Goal: Transaction & Acquisition: Subscribe to service/newsletter

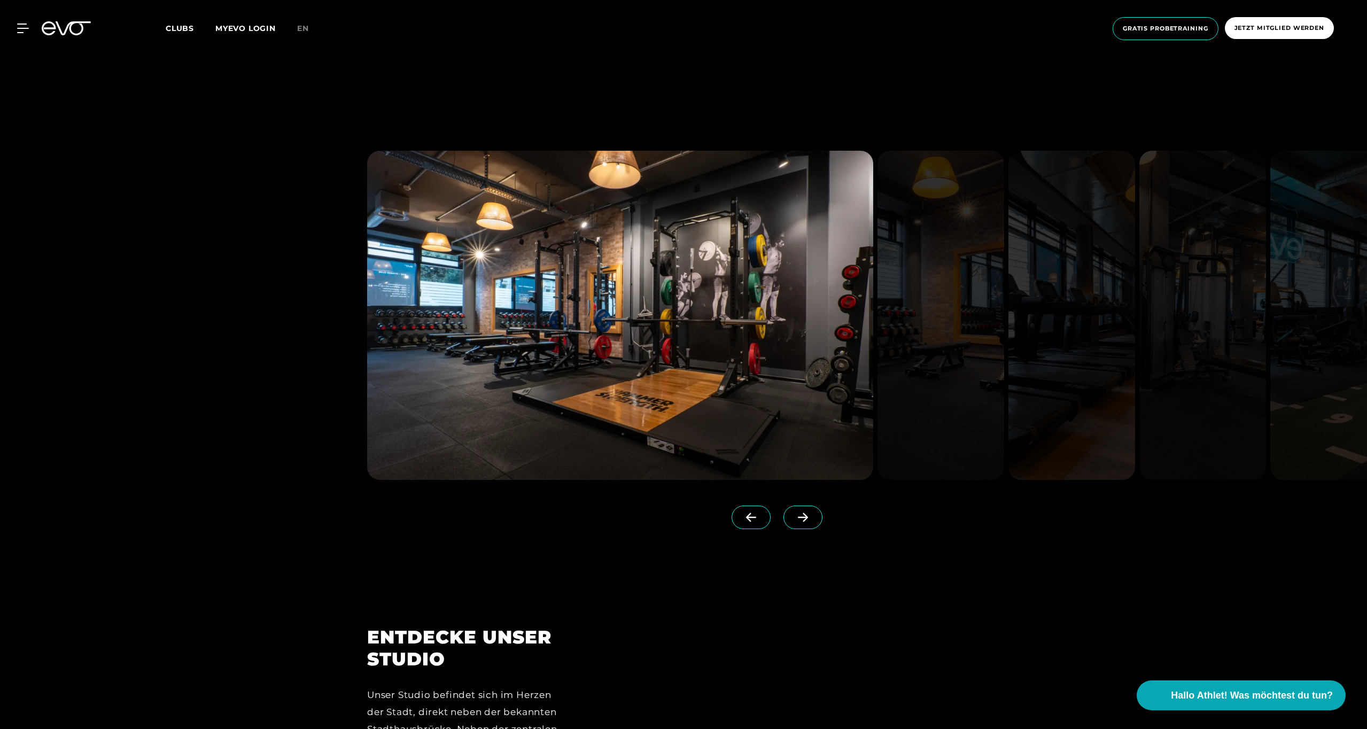
scroll to position [1366, 0]
click at [803, 512] on span at bounding box center [802, 518] width 39 height 24
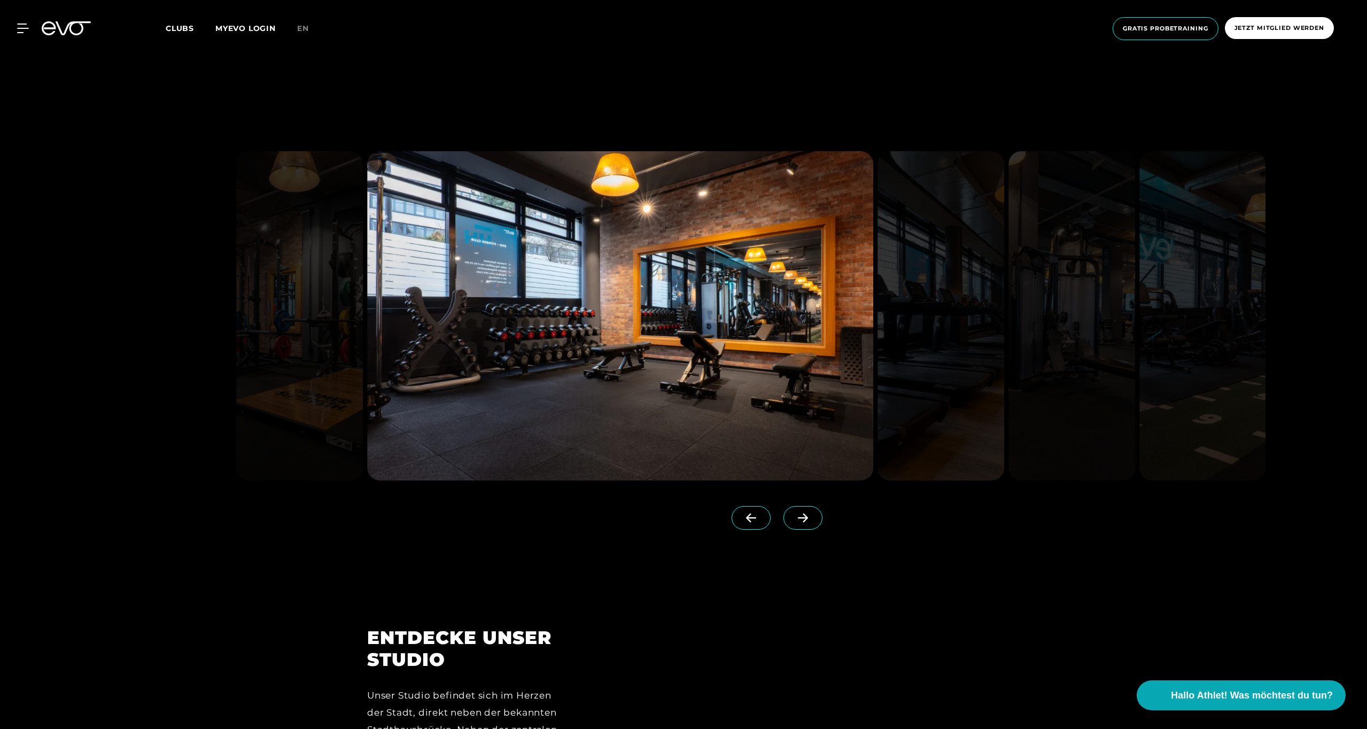
click at [803, 512] on span at bounding box center [802, 518] width 39 height 24
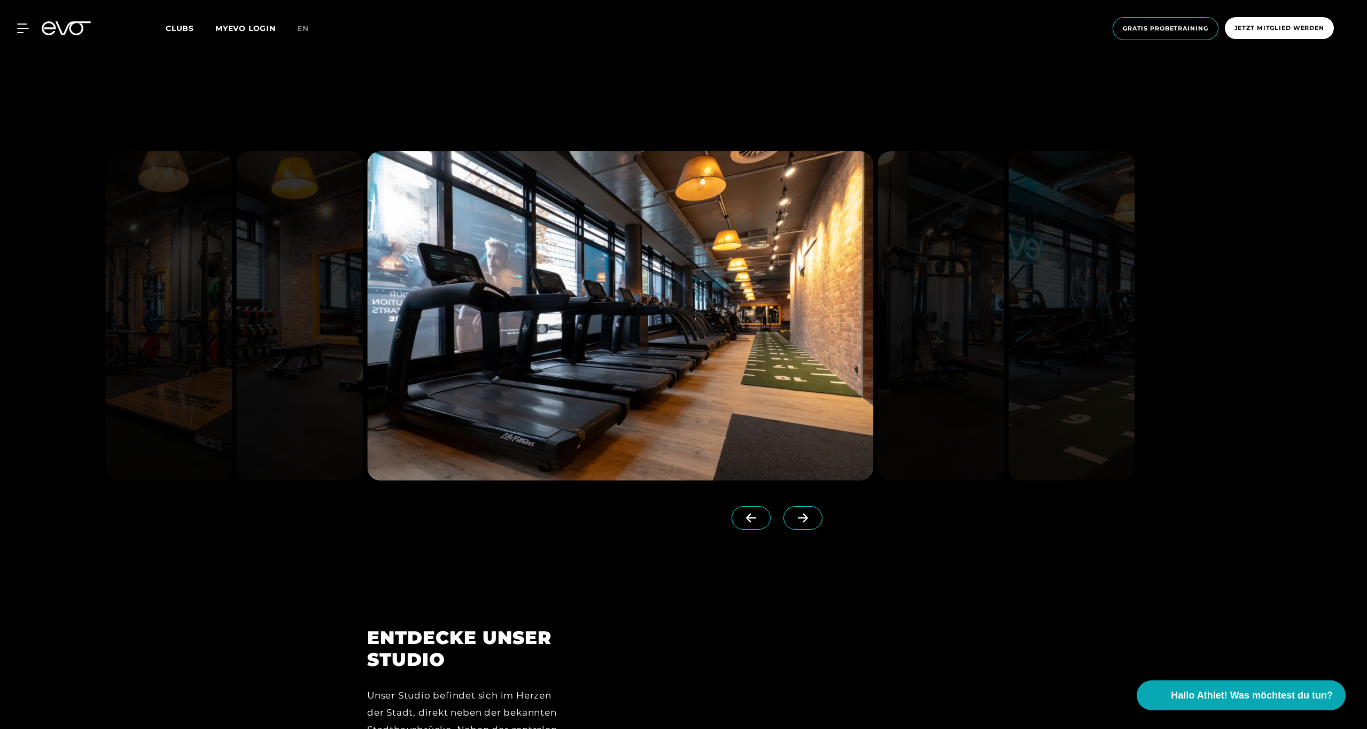
click at [803, 512] on span at bounding box center [802, 518] width 39 height 24
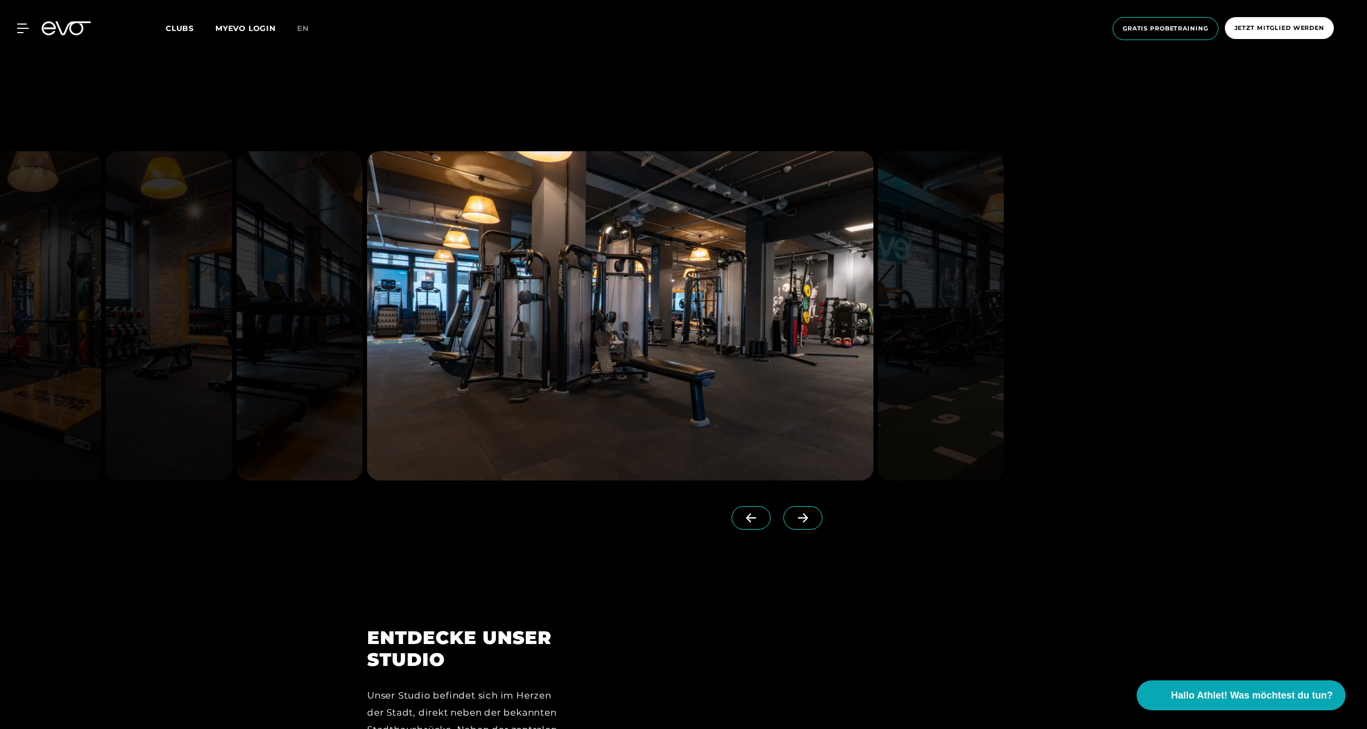
click at [803, 512] on span at bounding box center [802, 518] width 39 height 24
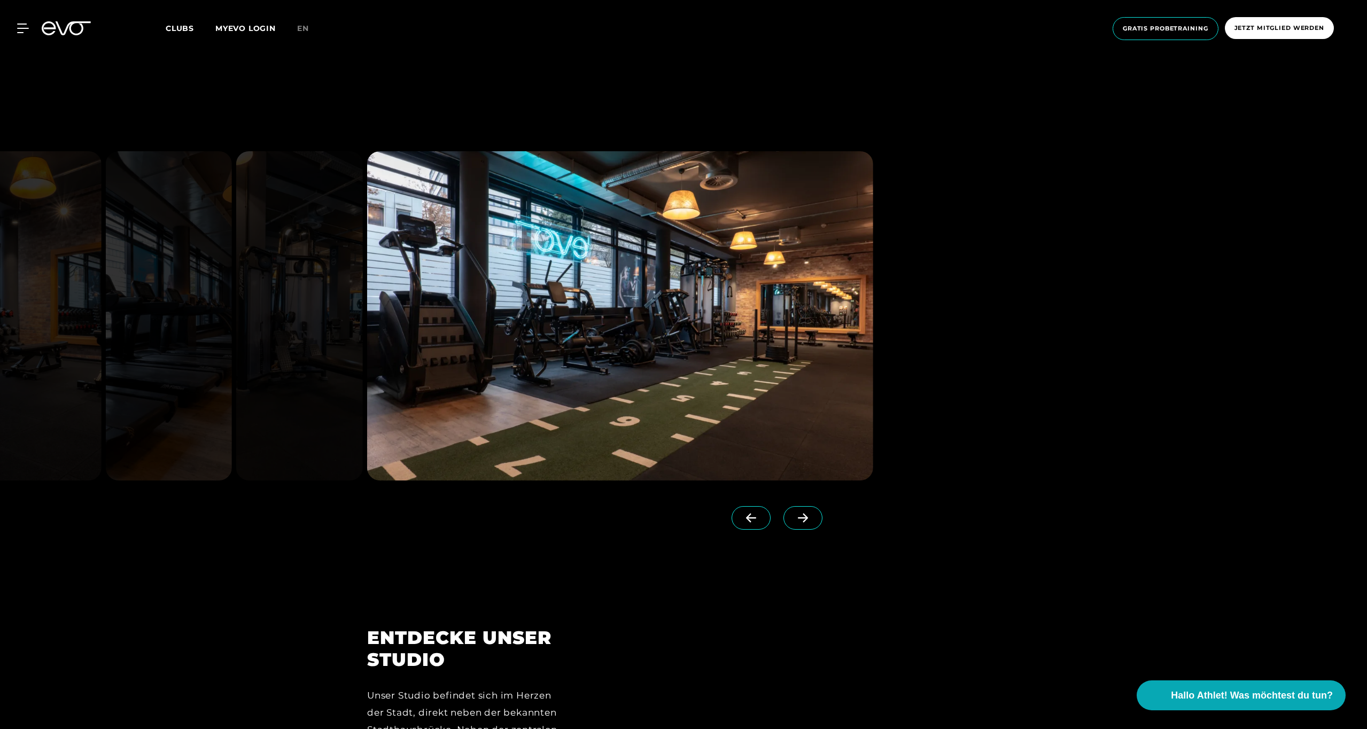
click at [803, 512] on span at bounding box center [802, 518] width 39 height 24
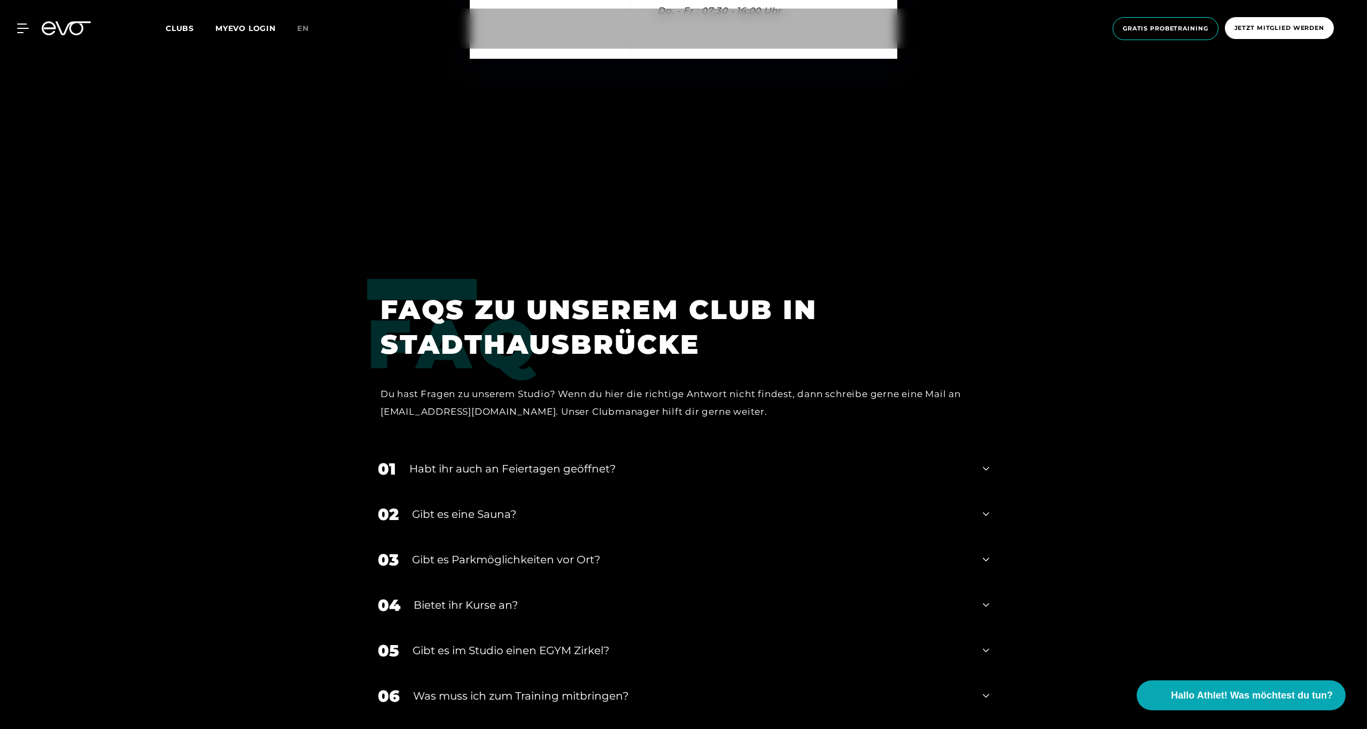
scroll to position [4600, 0]
click at [986, 461] on icon at bounding box center [986, 467] width 6 height 13
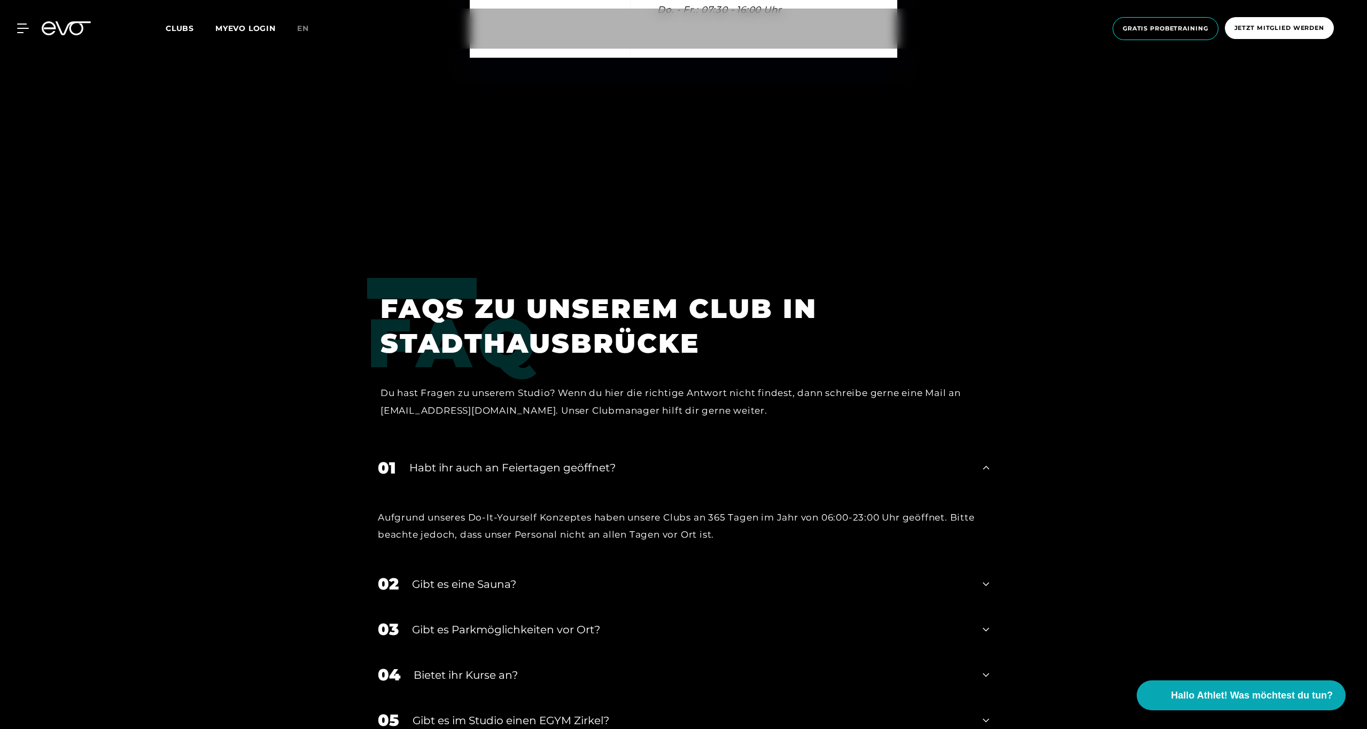
click at [986, 461] on icon at bounding box center [986, 467] width 6 height 13
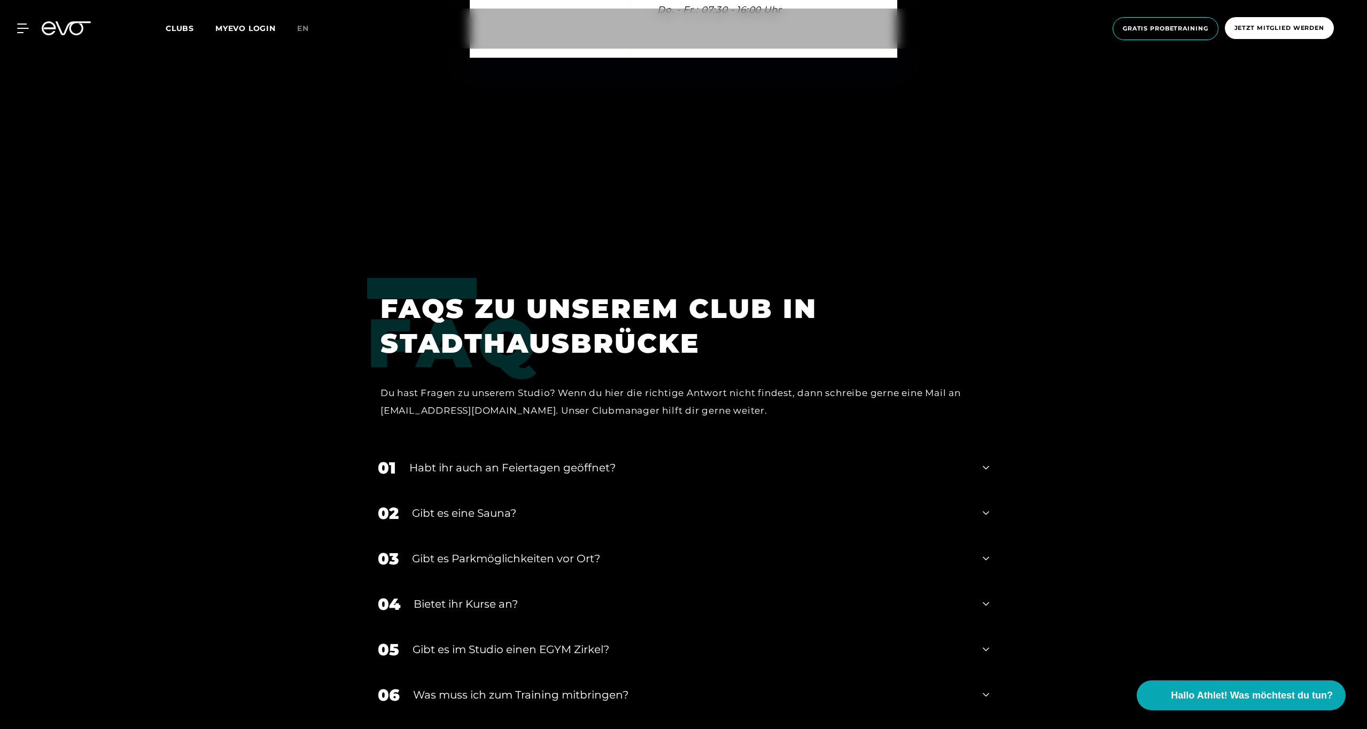
click at [983, 507] on icon at bounding box center [986, 513] width 6 height 13
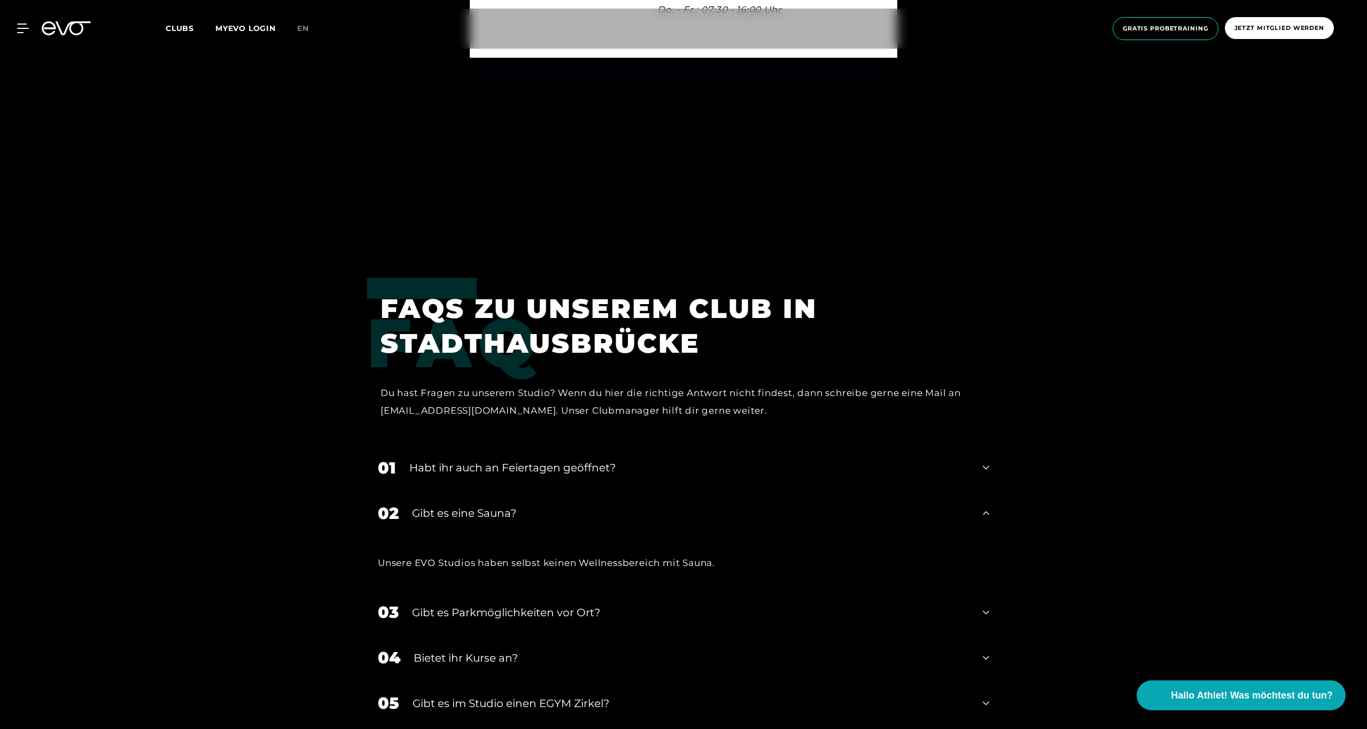
click at [983, 511] on icon at bounding box center [986, 513] width 6 height 4
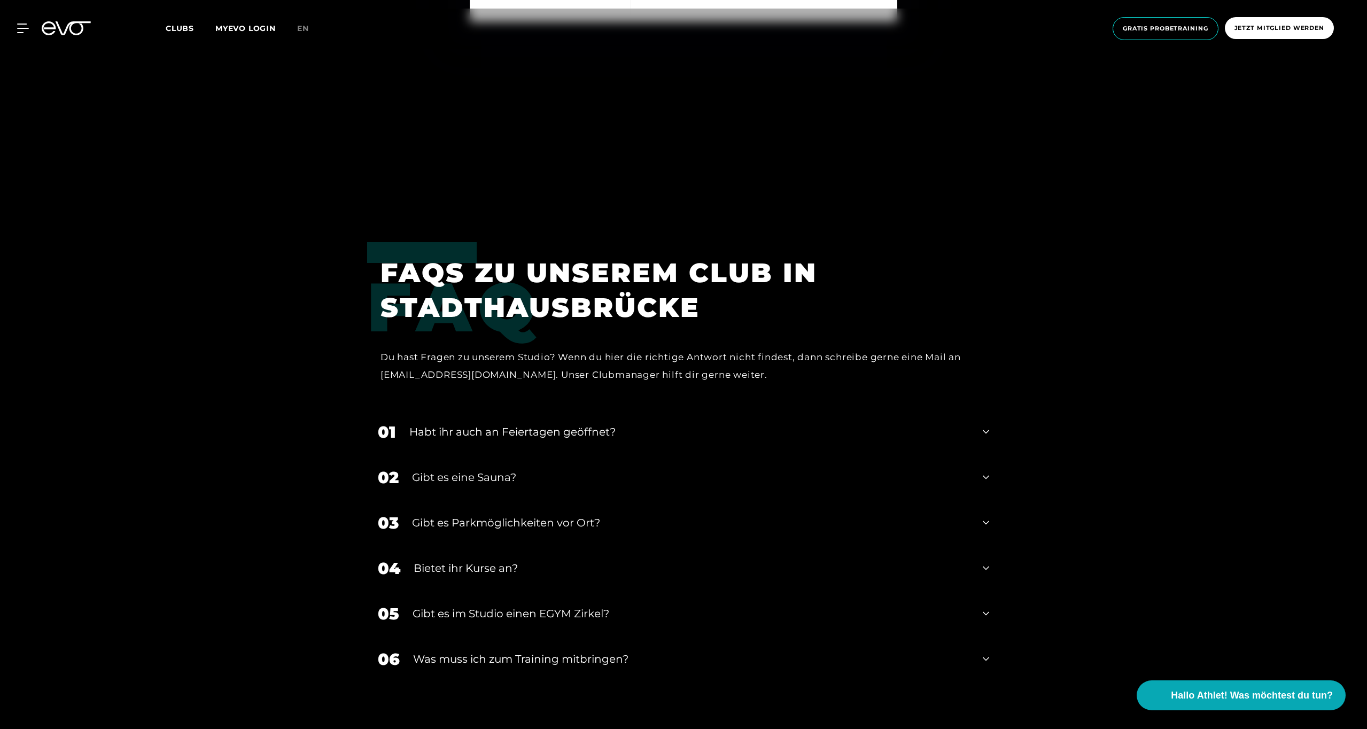
scroll to position [4647, 0]
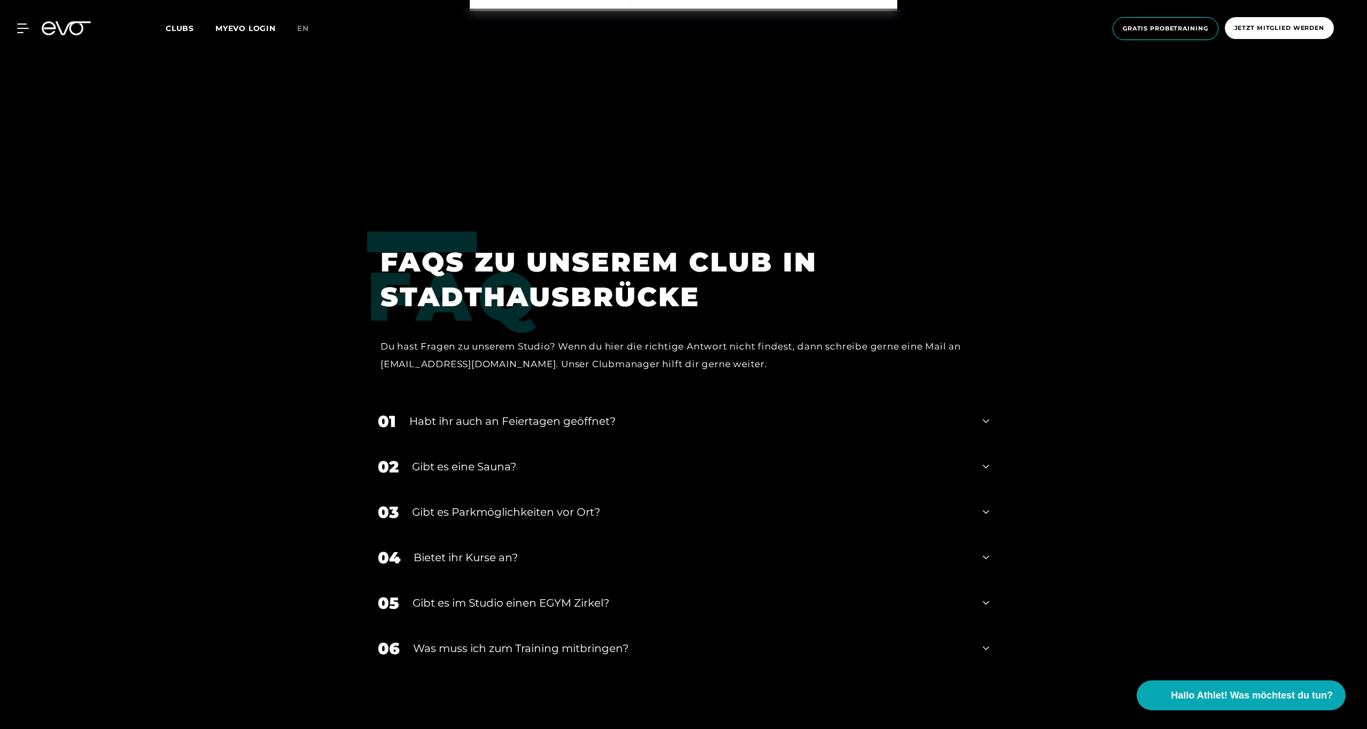
click at [983, 596] on icon at bounding box center [986, 602] width 6 height 13
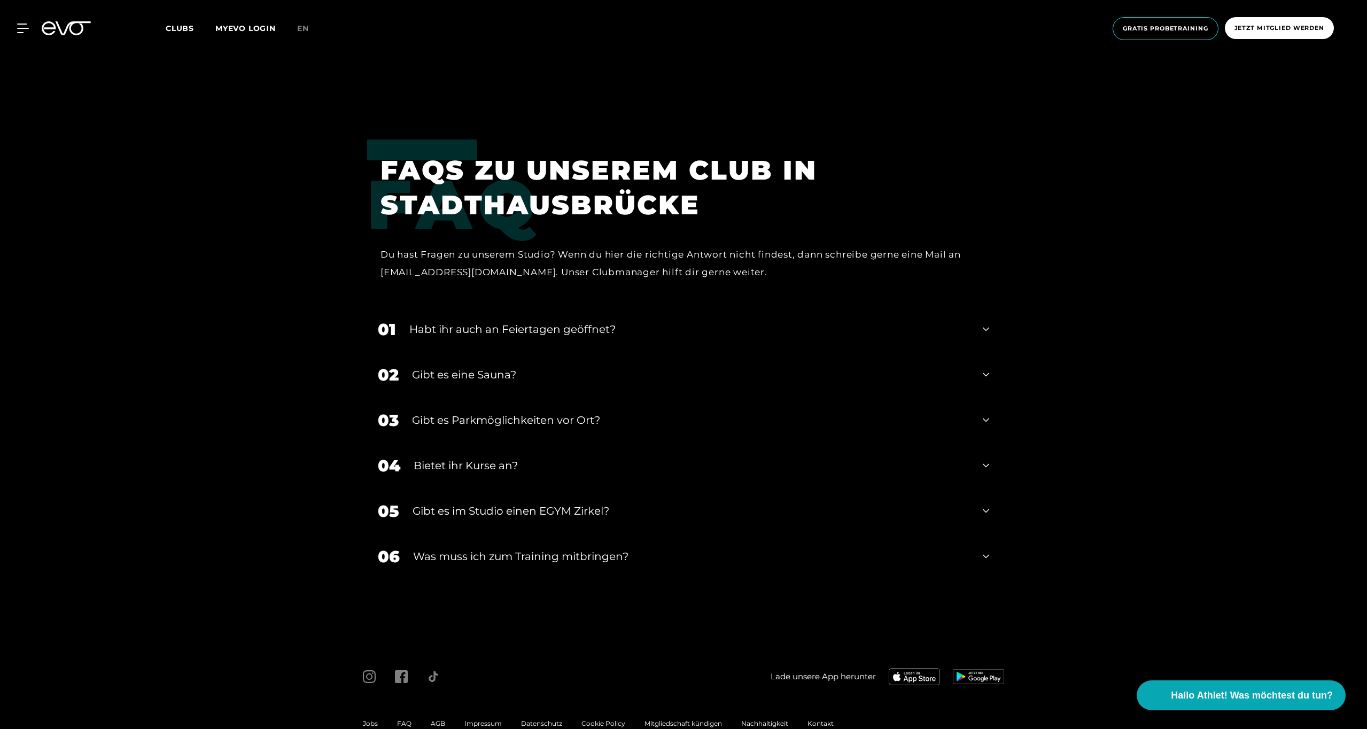
scroll to position [4739, 0]
click at [983, 549] on icon at bounding box center [986, 555] width 6 height 13
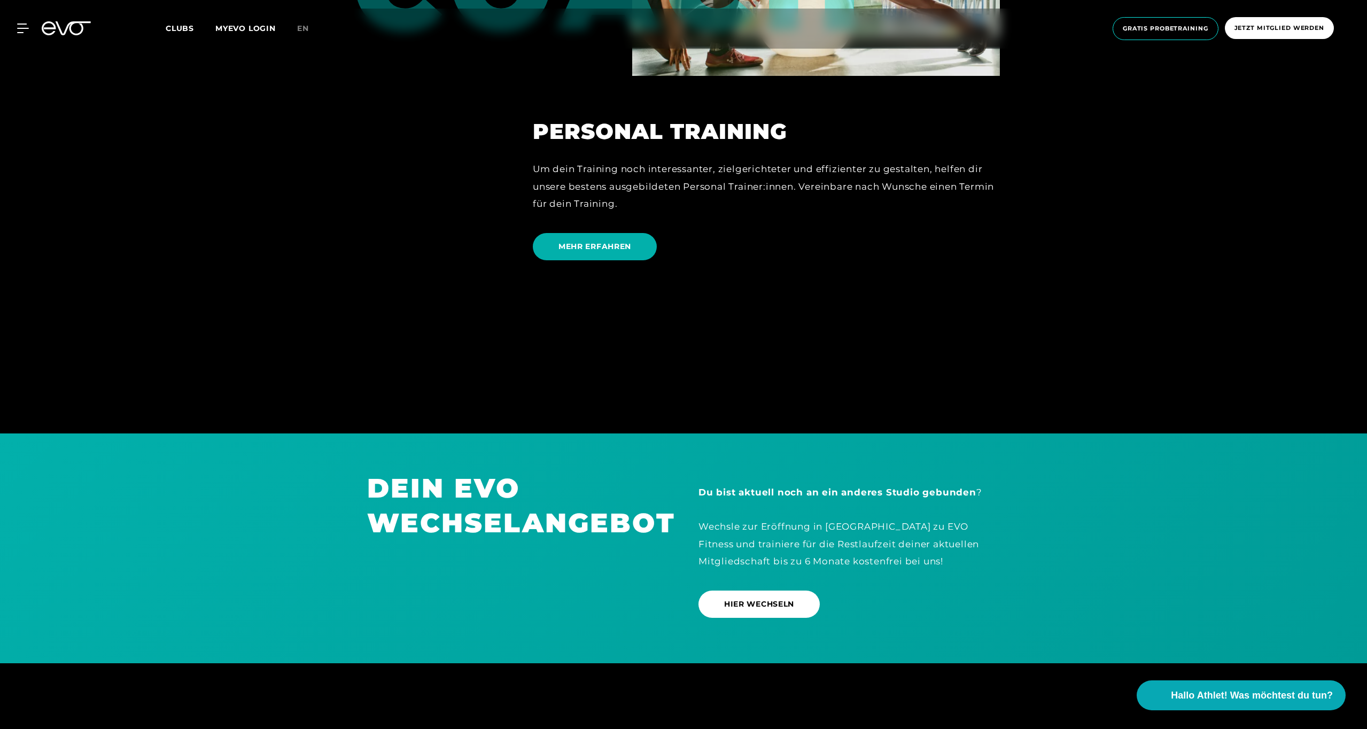
scroll to position [3279, 0]
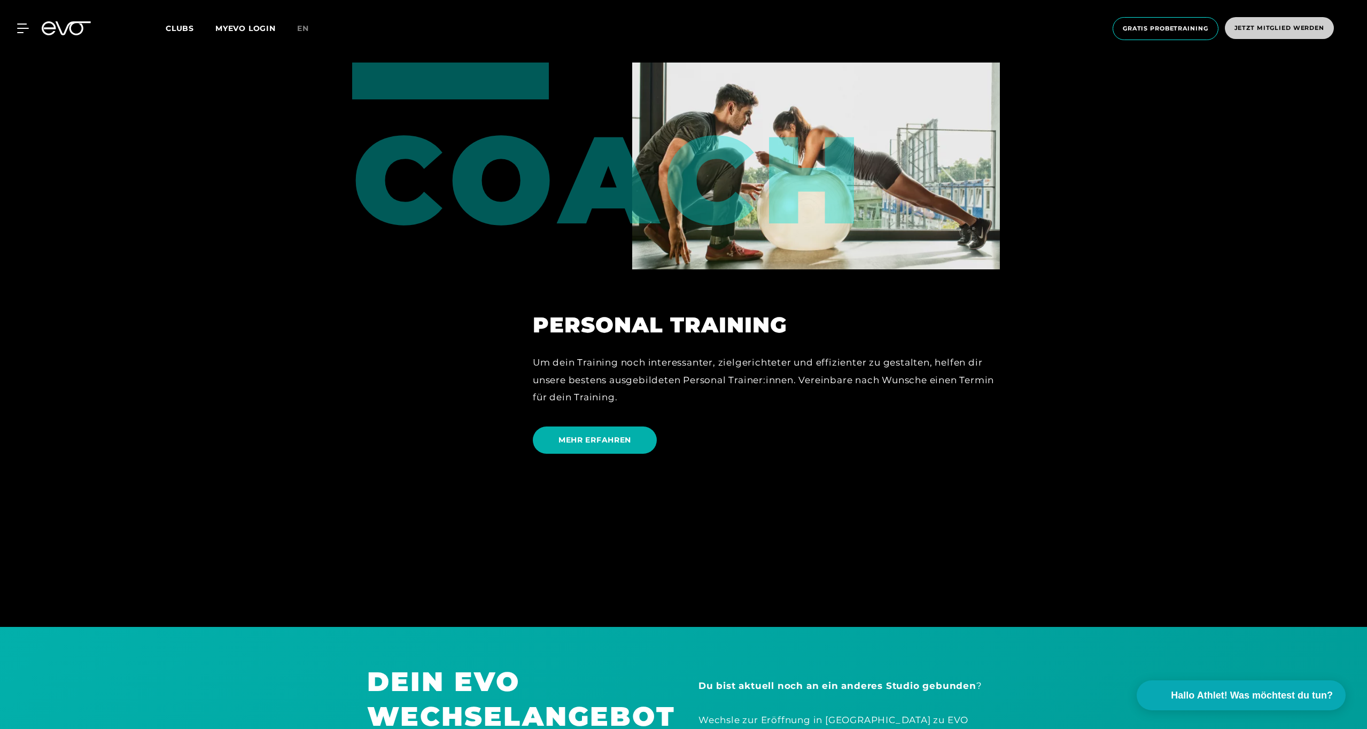
click at [1255, 28] on span "Jetzt Mitglied werden" at bounding box center [1279, 28] width 90 height 9
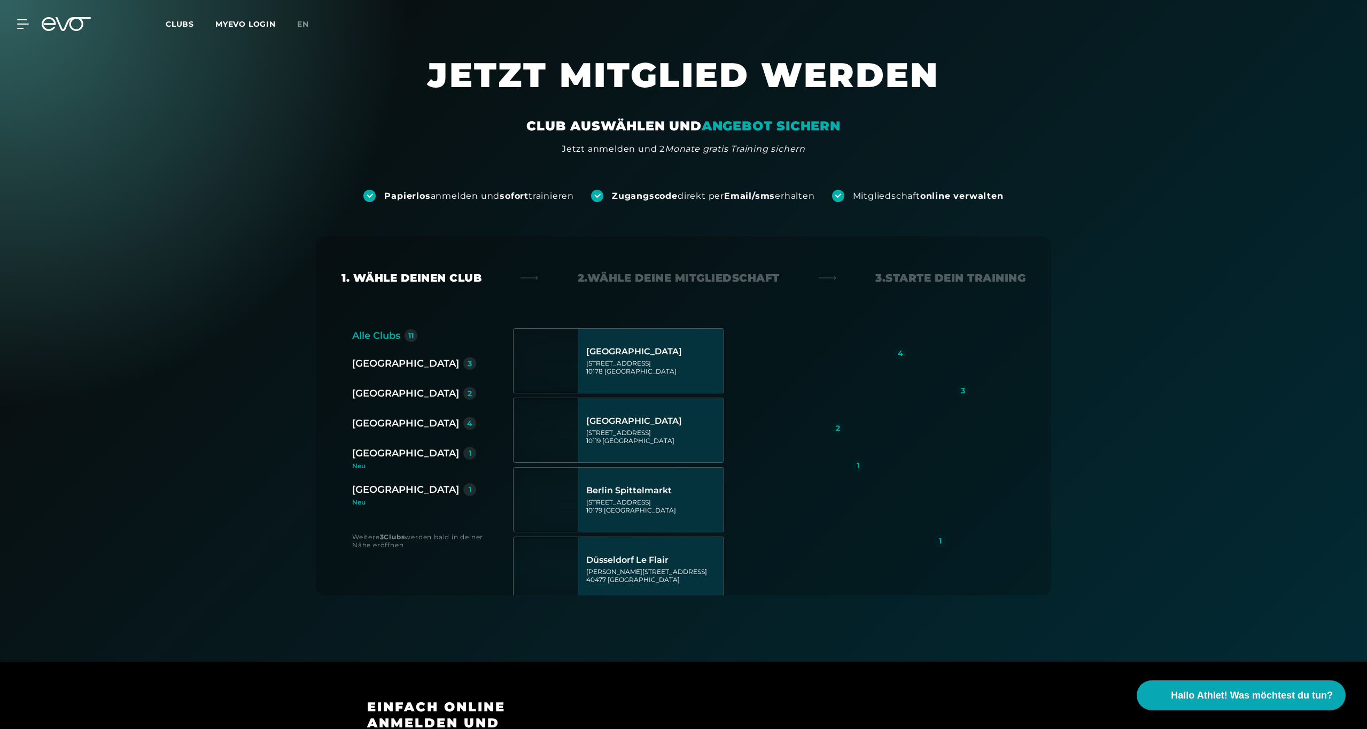
click at [376, 424] on div "[GEOGRAPHIC_DATA]" at bounding box center [405, 423] width 107 height 15
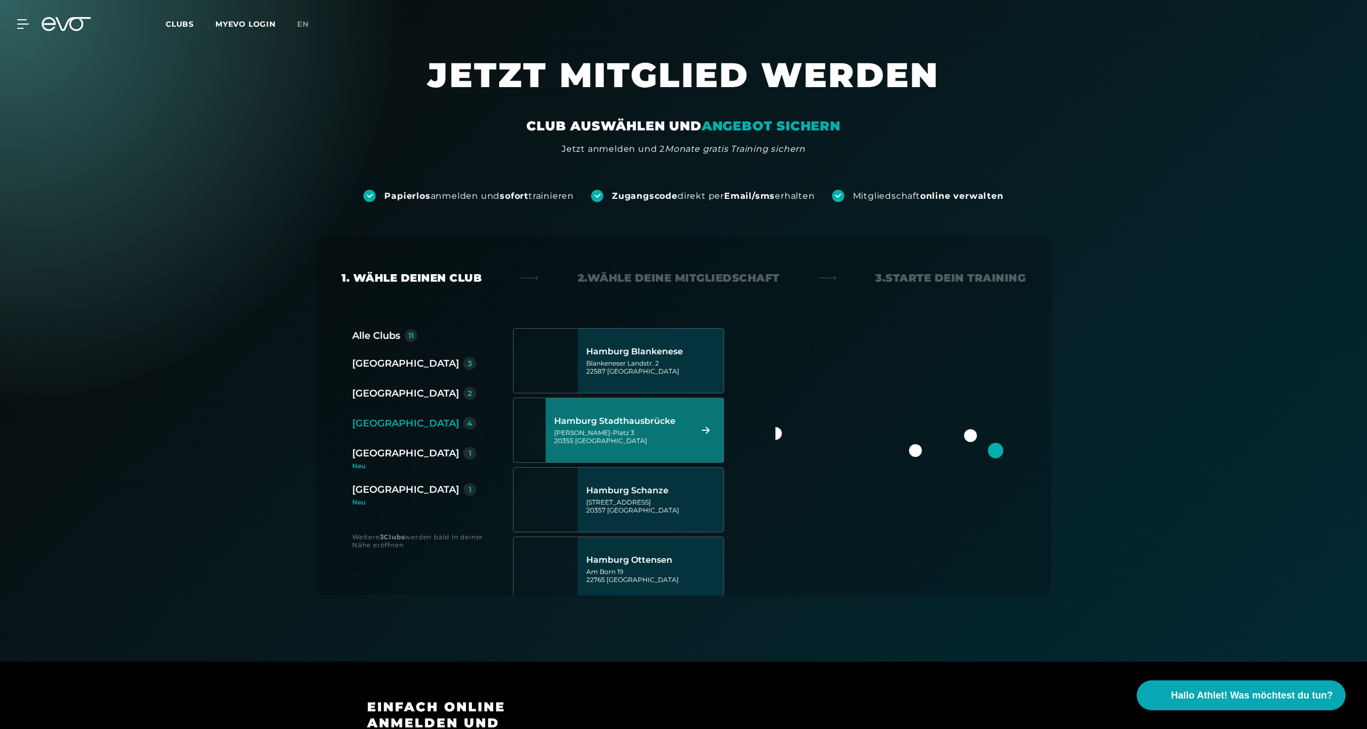
click at [653, 424] on div "Hamburg Stadthausbrücke" at bounding box center [621, 421] width 134 height 11
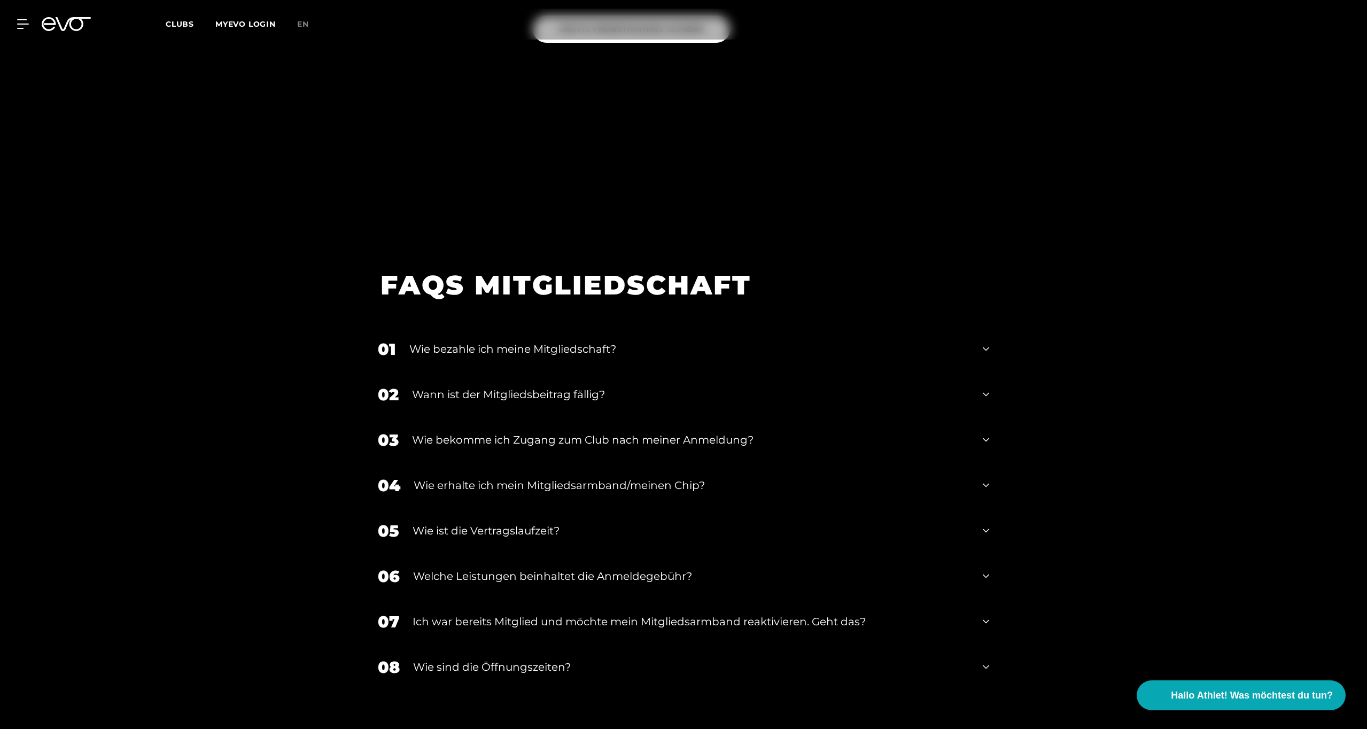
scroll to position [1850, 0]
click at [987, 341] on icon at bounding box center [986, 347] width 6 height 13
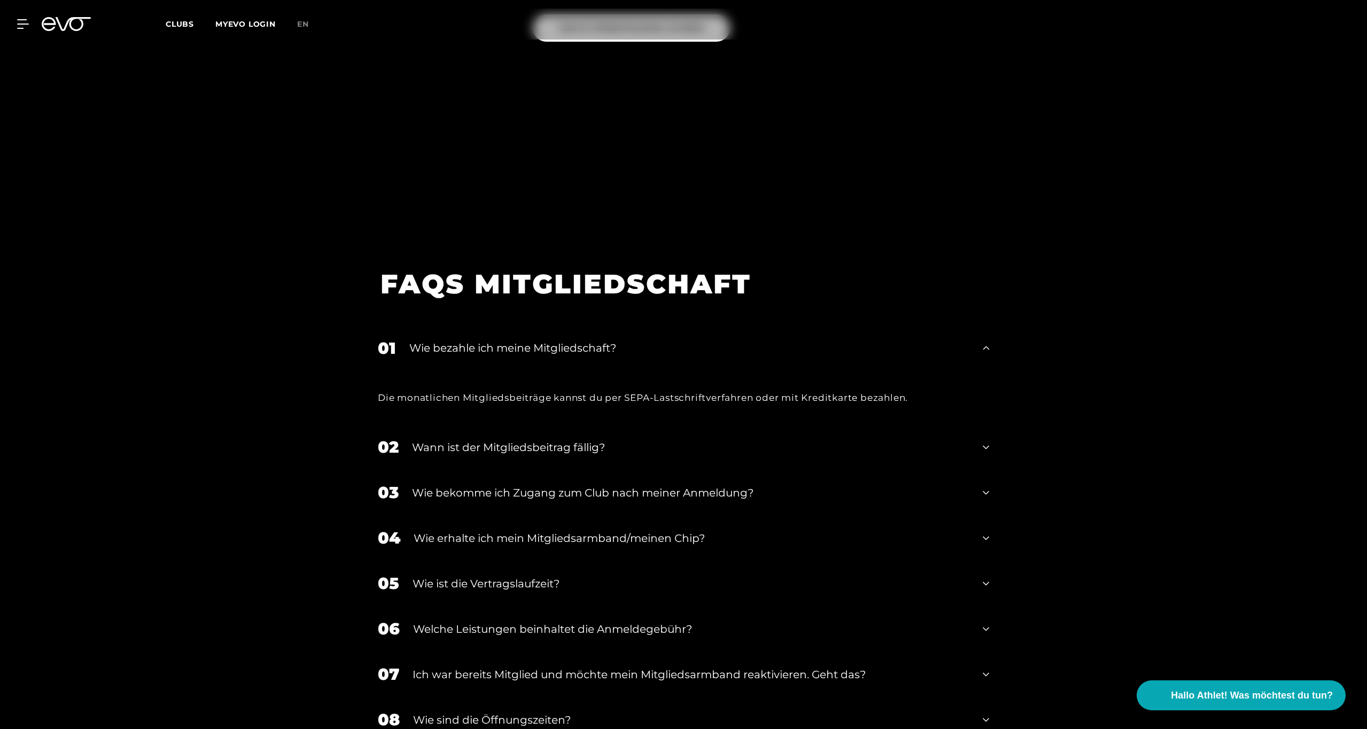
click at [983, 441] on icon at bounding box center [986, 447] width 6 height 13
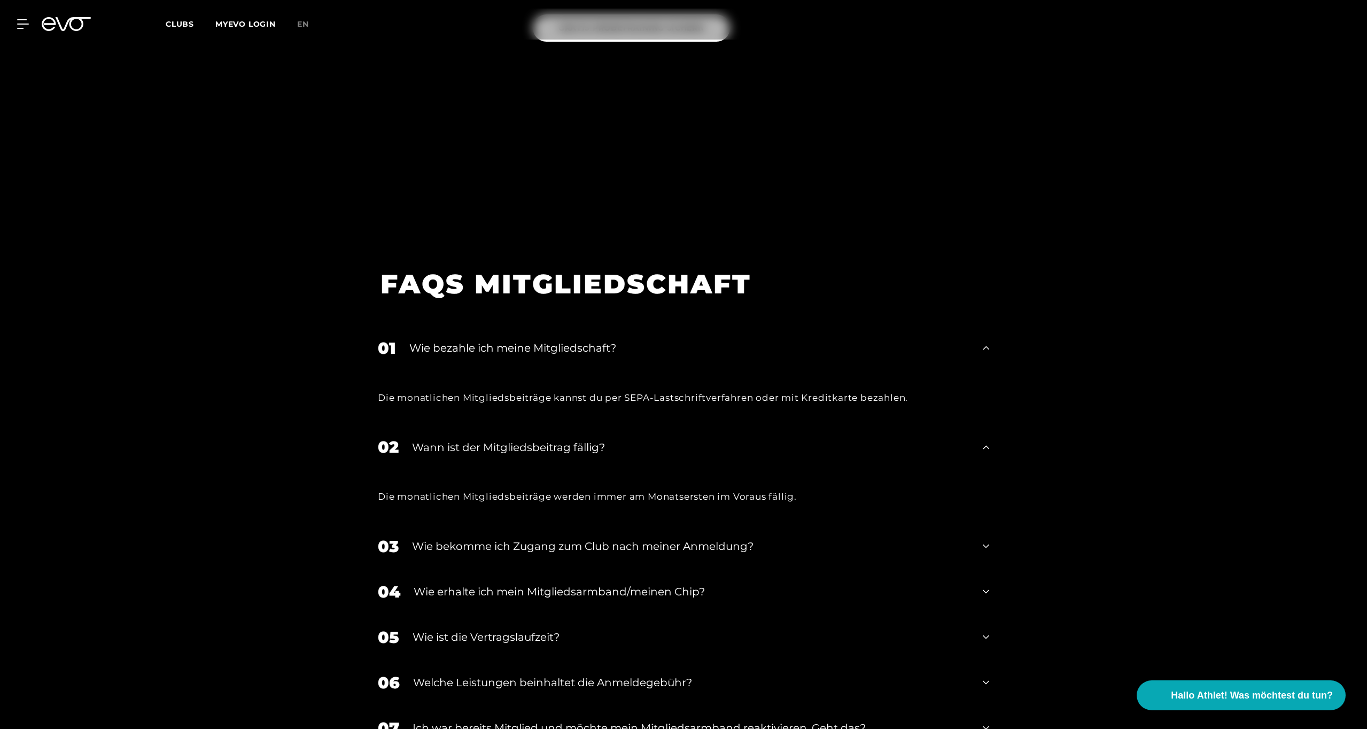
click at [983, 445] on icon at bounding box center [986, 447] width 6 height 4
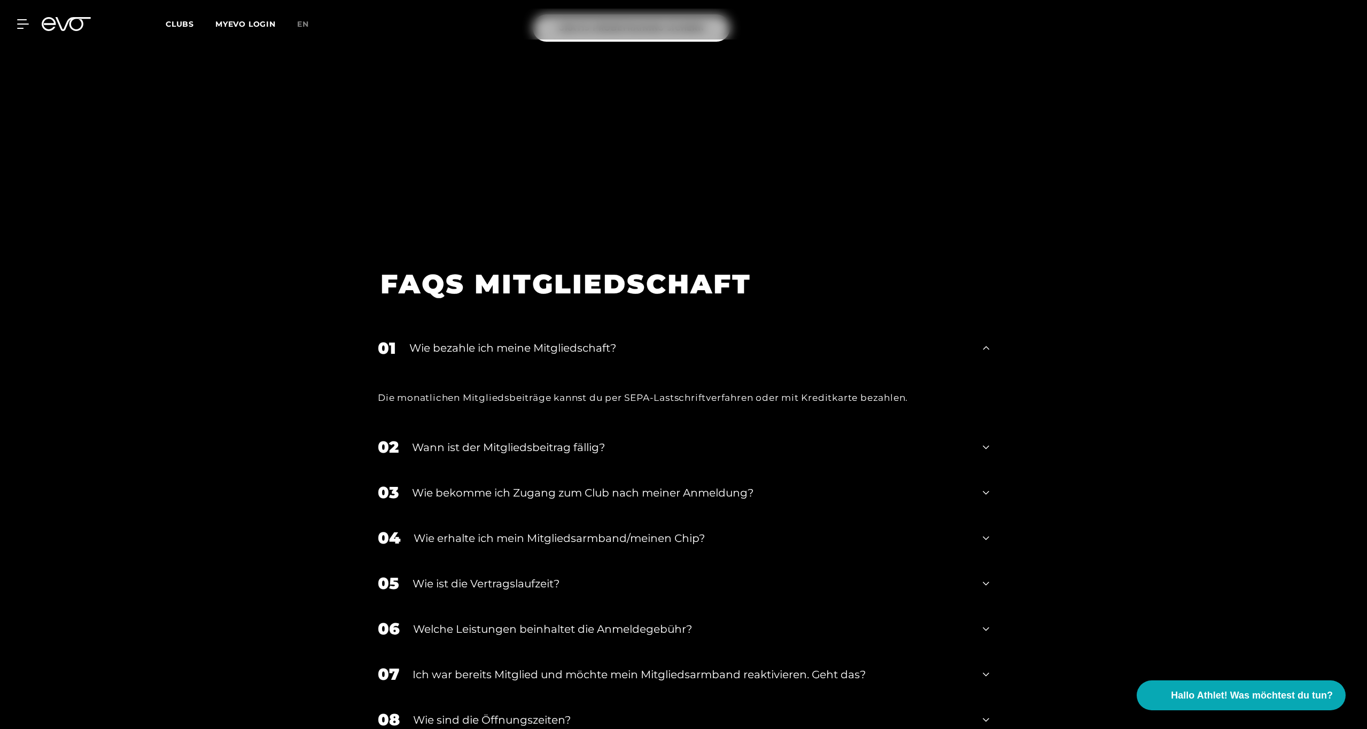
scroll to position [1850, 0]
click at [978, 563] on div "05 Wie ist die Vertragslaufzeit?" at bounding box center [683, 582] width 633 height 45
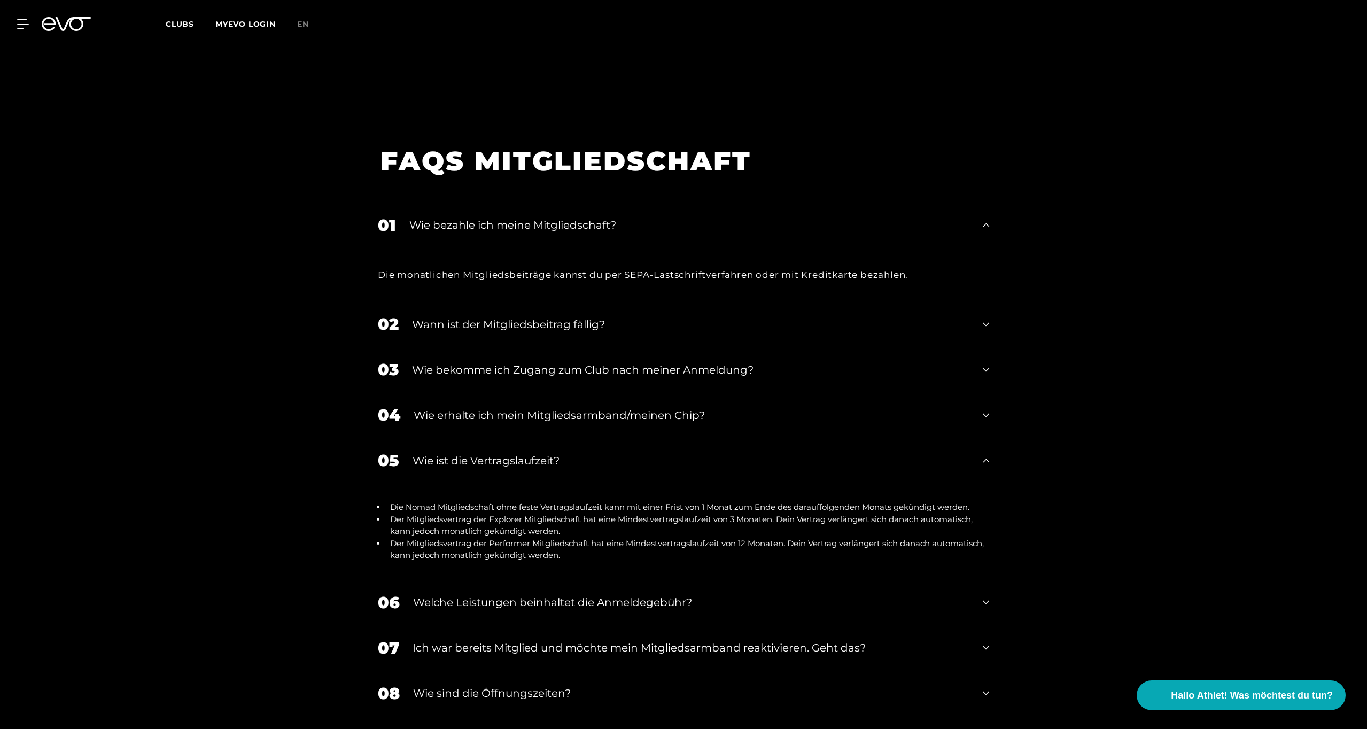
scroll to position [1973, 0]
click at [983, 595] on icon at bounding box center [986, 601] width 6 height 13
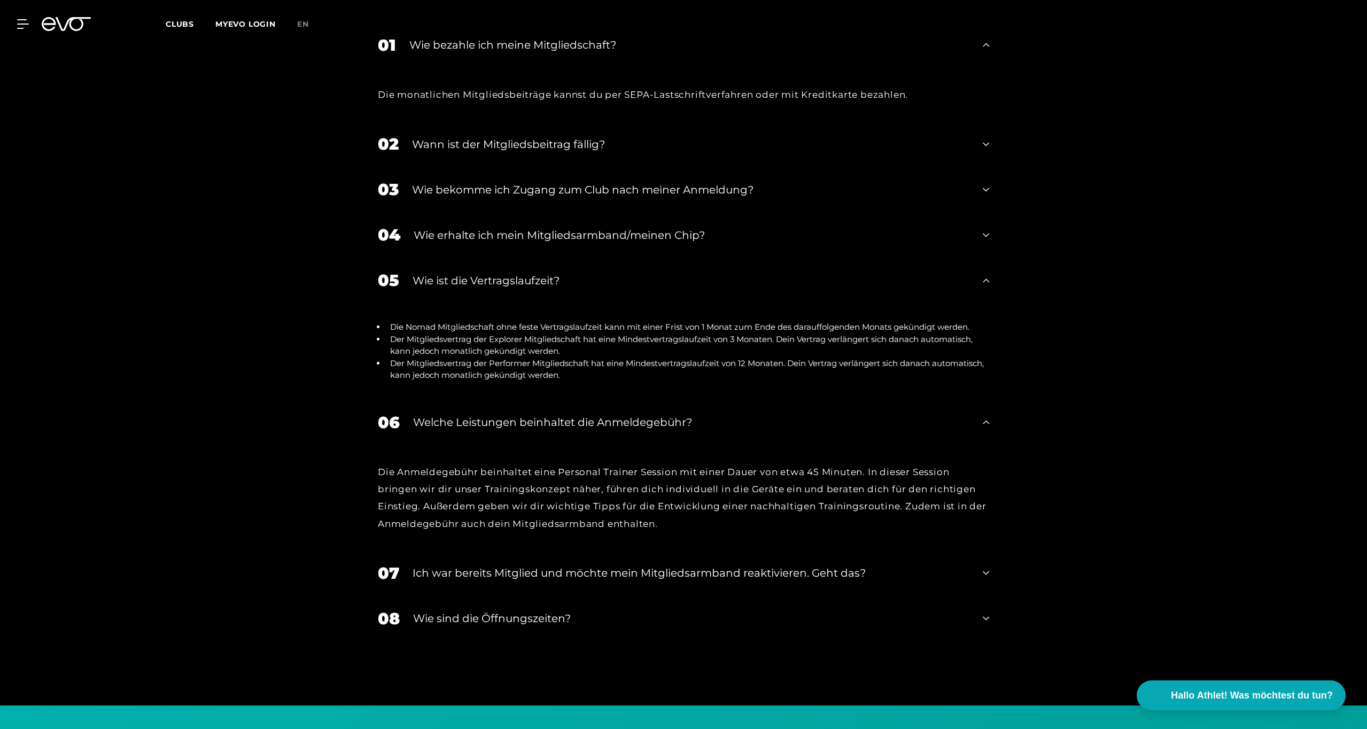
scroll to position [2171, 0]
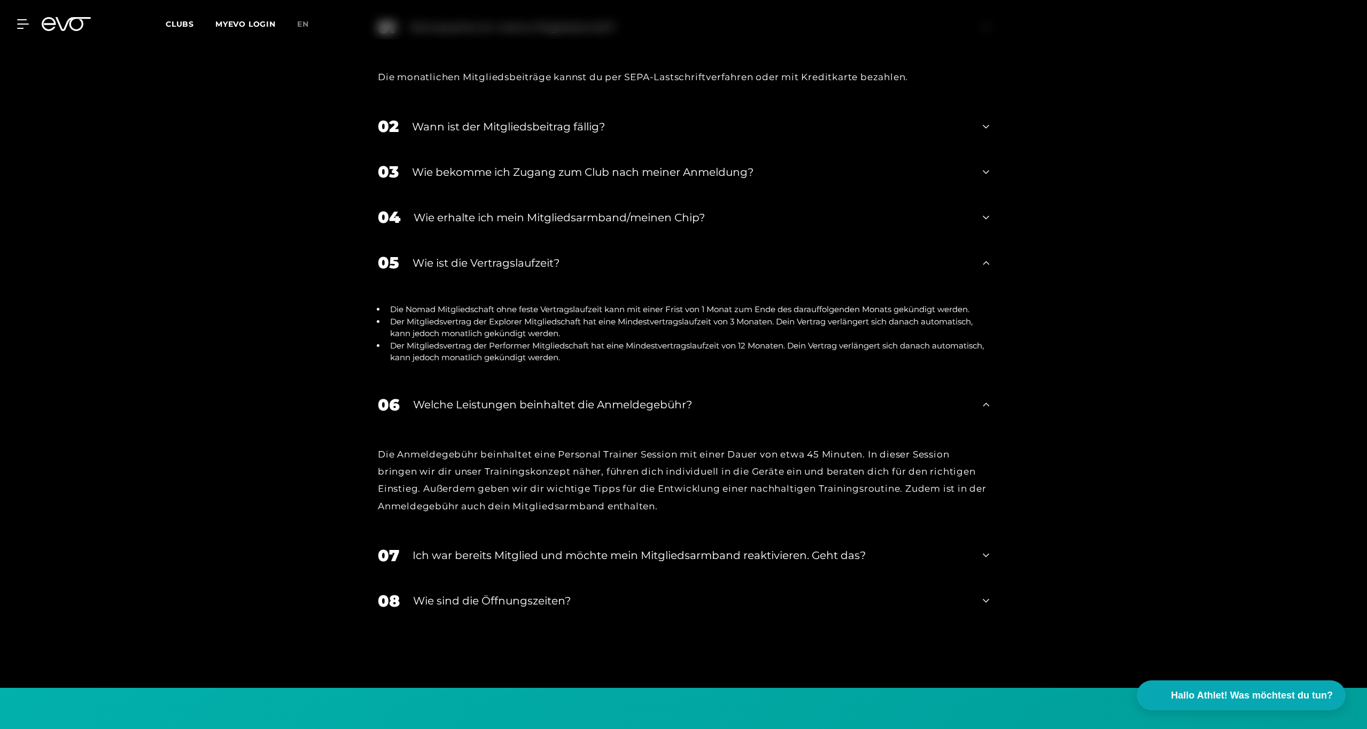
click at [991, 540] on div "07 Ich war bereits Mitglied und möchte mein Mitgliedsarmband reaktivieren. Geht…" at bounding box center [683, 555] width 633 height 45
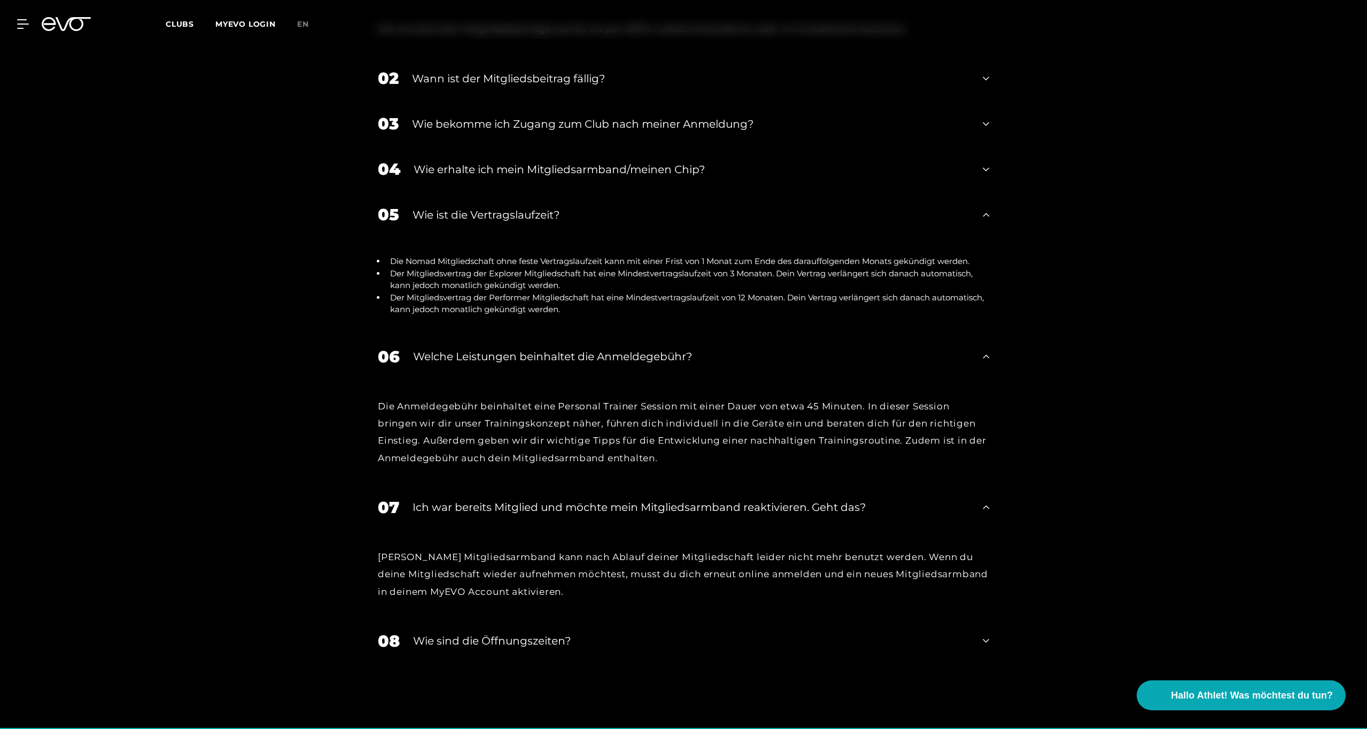
scroll to position [2222, 0]
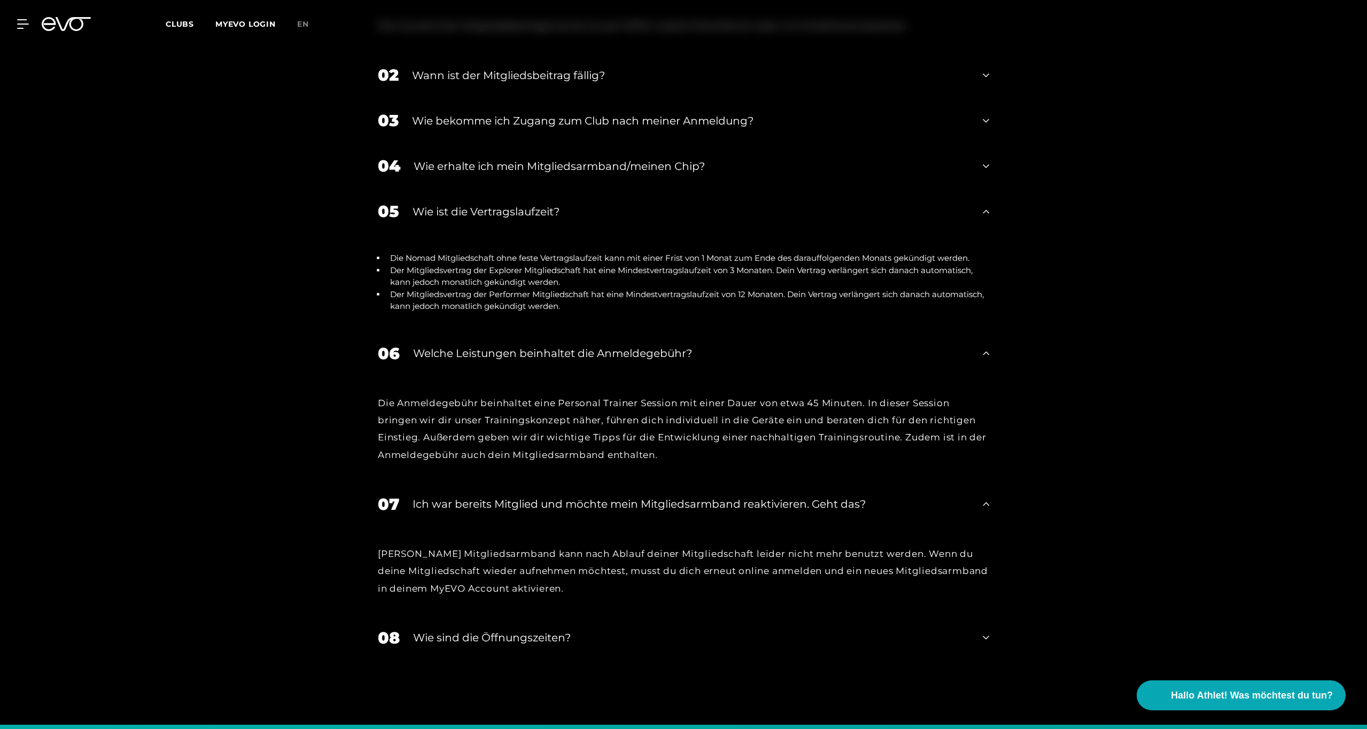
click at [985, 636] on icon at bounding box center [986, 638] width 6 height 4
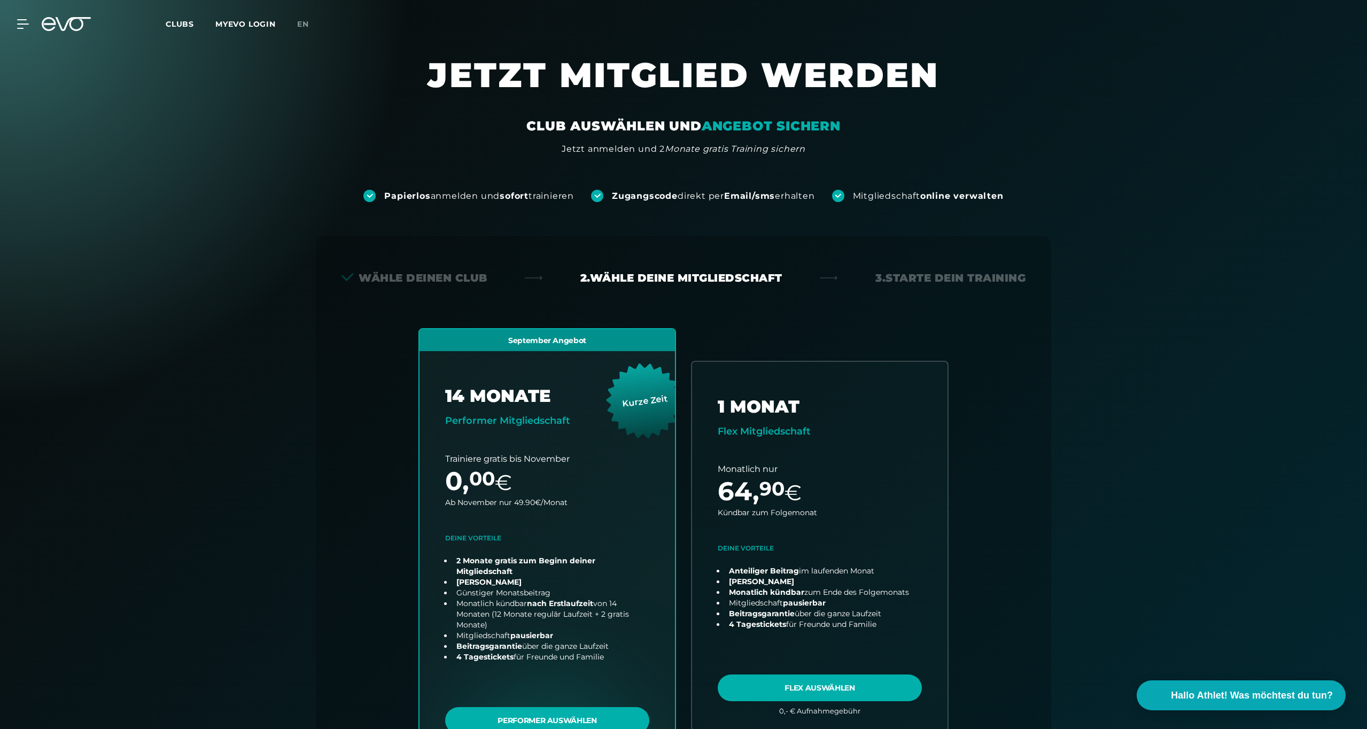
scroll to position [0, 0]
